Goal: Check status: Check status

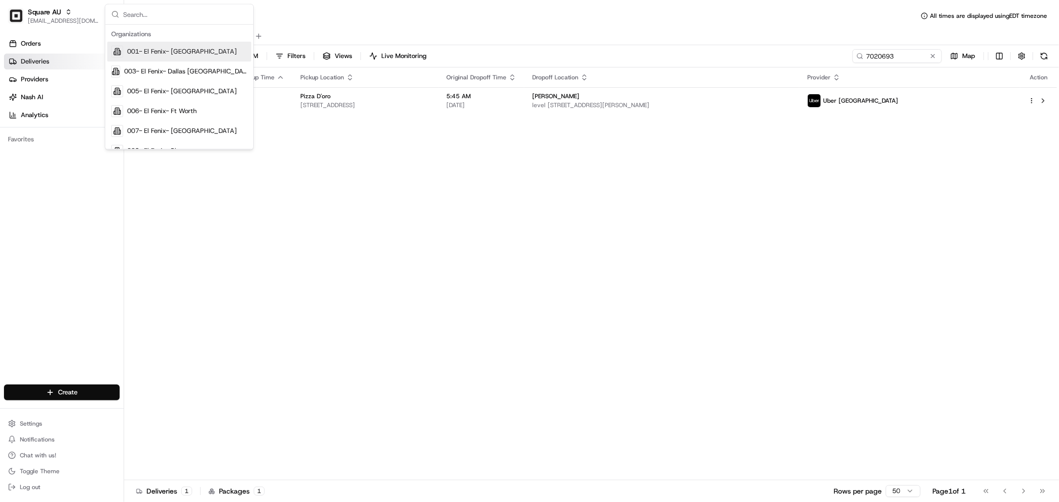
click at [851, 212] on div "Status Original Pickup Time Pickup Location Original Dropoff Time Dropoff Locat…" at bounding box center [590, 274] width 933 height 413
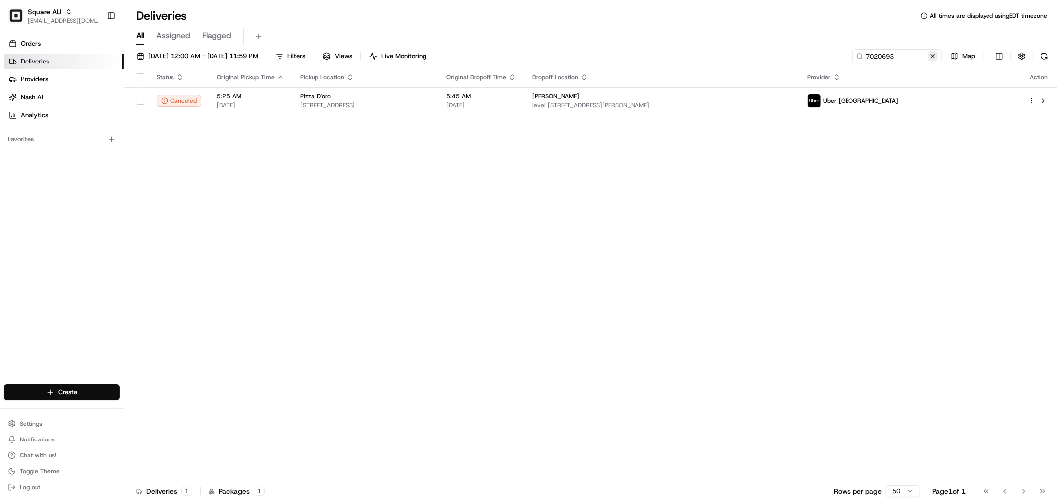
click at [930, 58] on button at bounding box center [933, 56] width 10 height 10
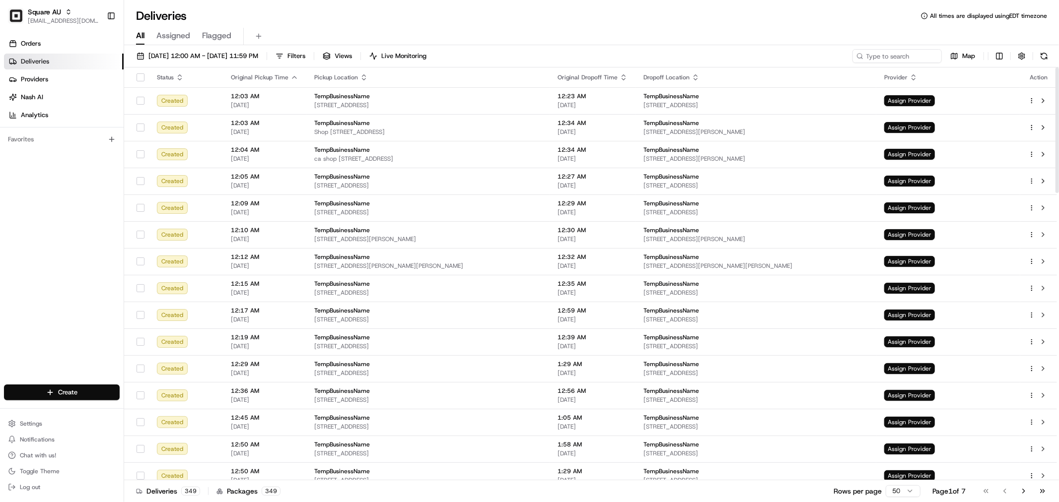
click at [438, 21] on div "Deliveries All times are displayed using EDT timezone" at bounding box center [591, 16] width 935 height 16
type input "ezcater"
click at [184, 58] on div "ezCater" at bounding box center [179, 52] width 144 height 20
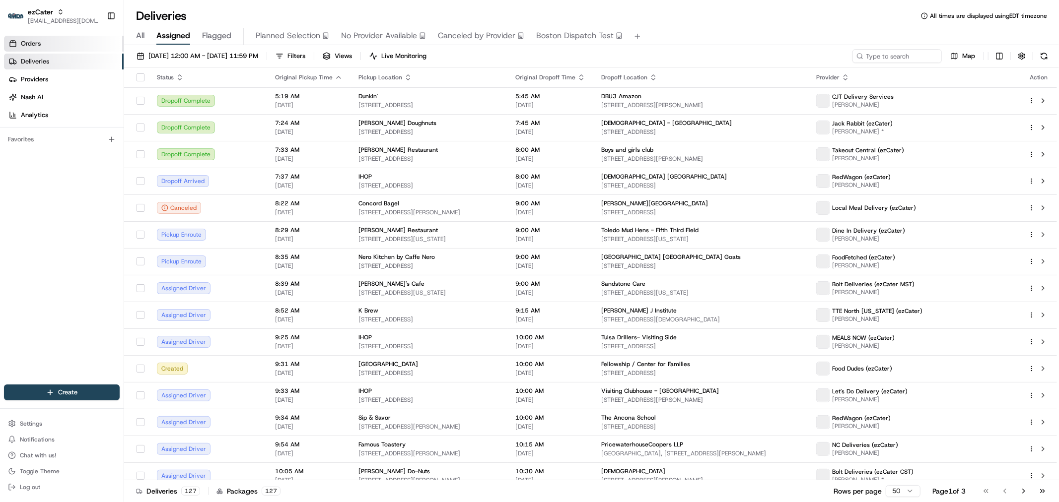
click at [14, 40] on icon at bounding box center [13, 44] width 8 height 8
